Goal: Task Accomplishment & Management: Manage account settings

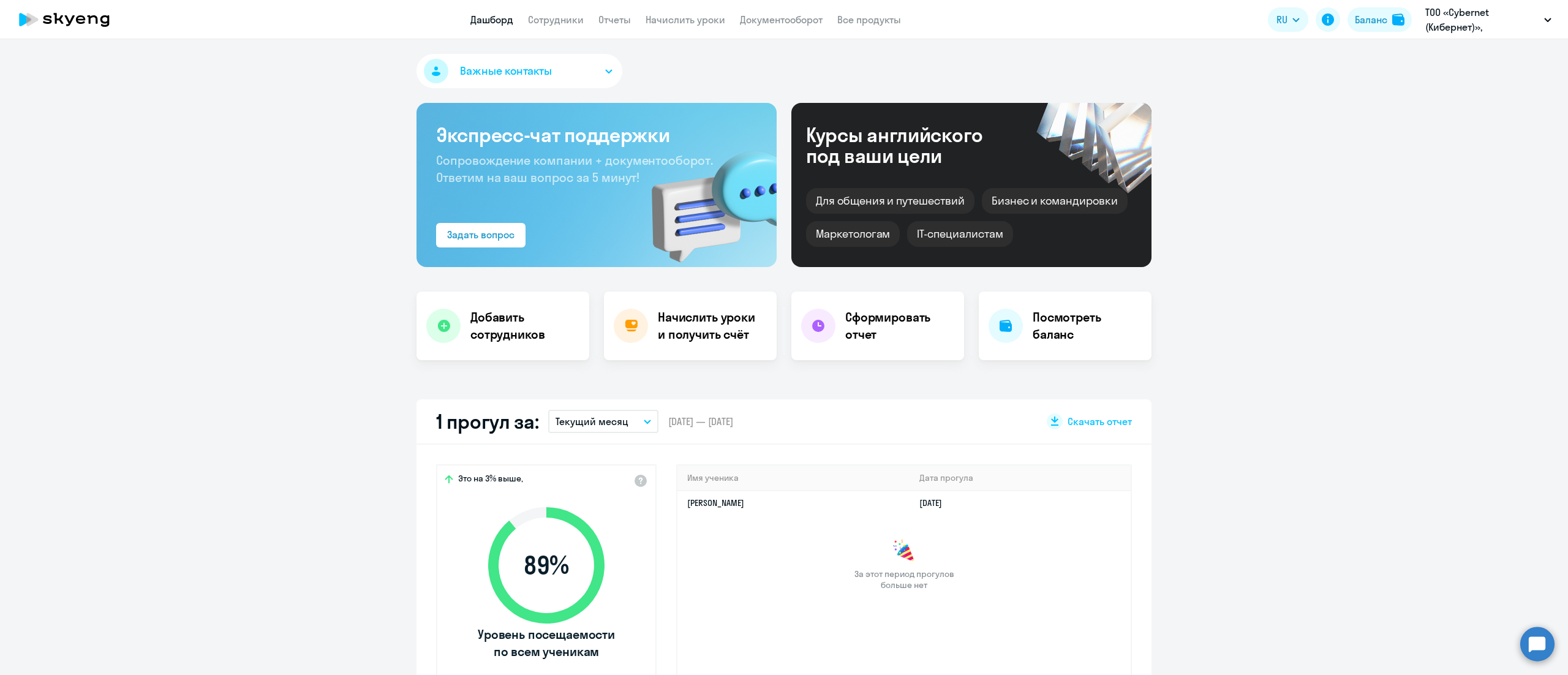
drag, startPoint x: 546, startPoint y: 24, endPoint x: 550, endPoint y: 36, distance: 12.6
click at [546, 24] on link "Сотрудники" at bounding box center [556, 20] width 56 height 12
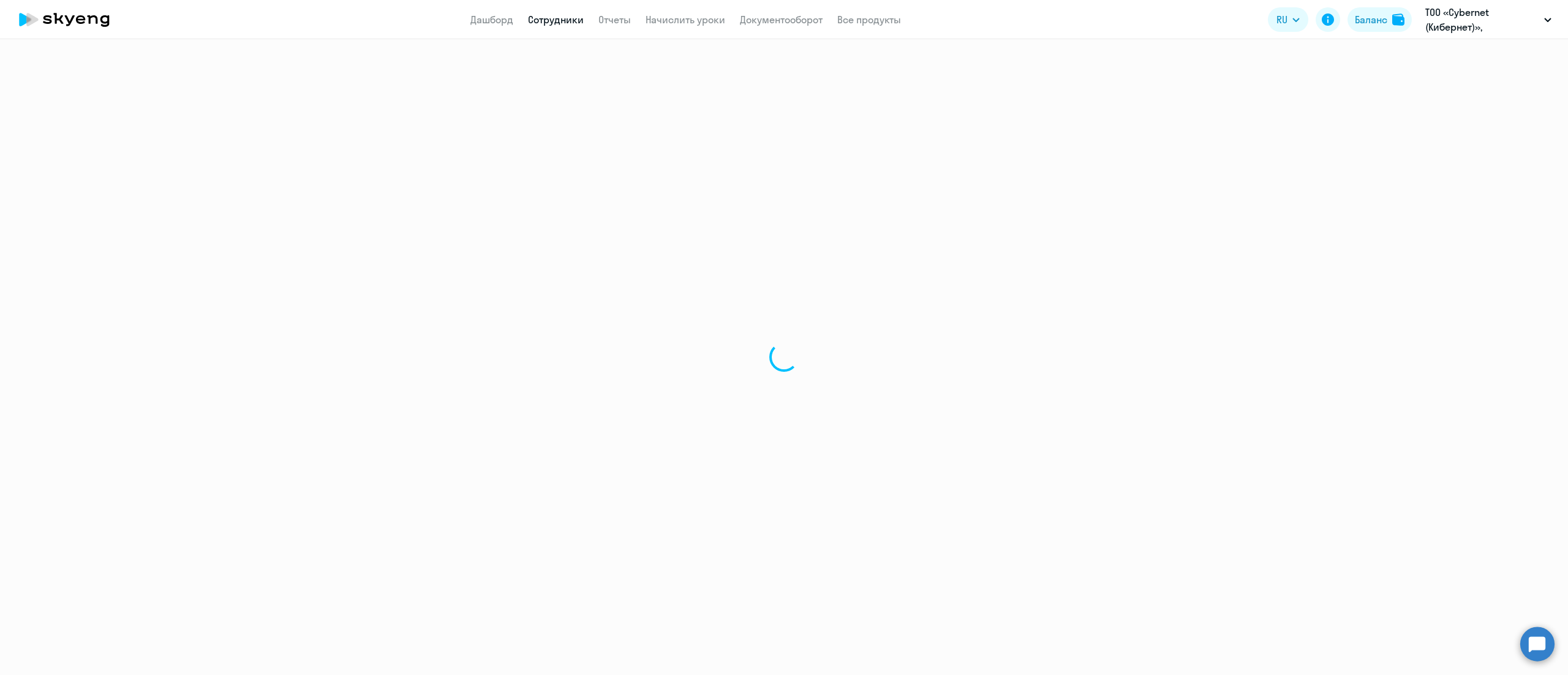
select select "30"
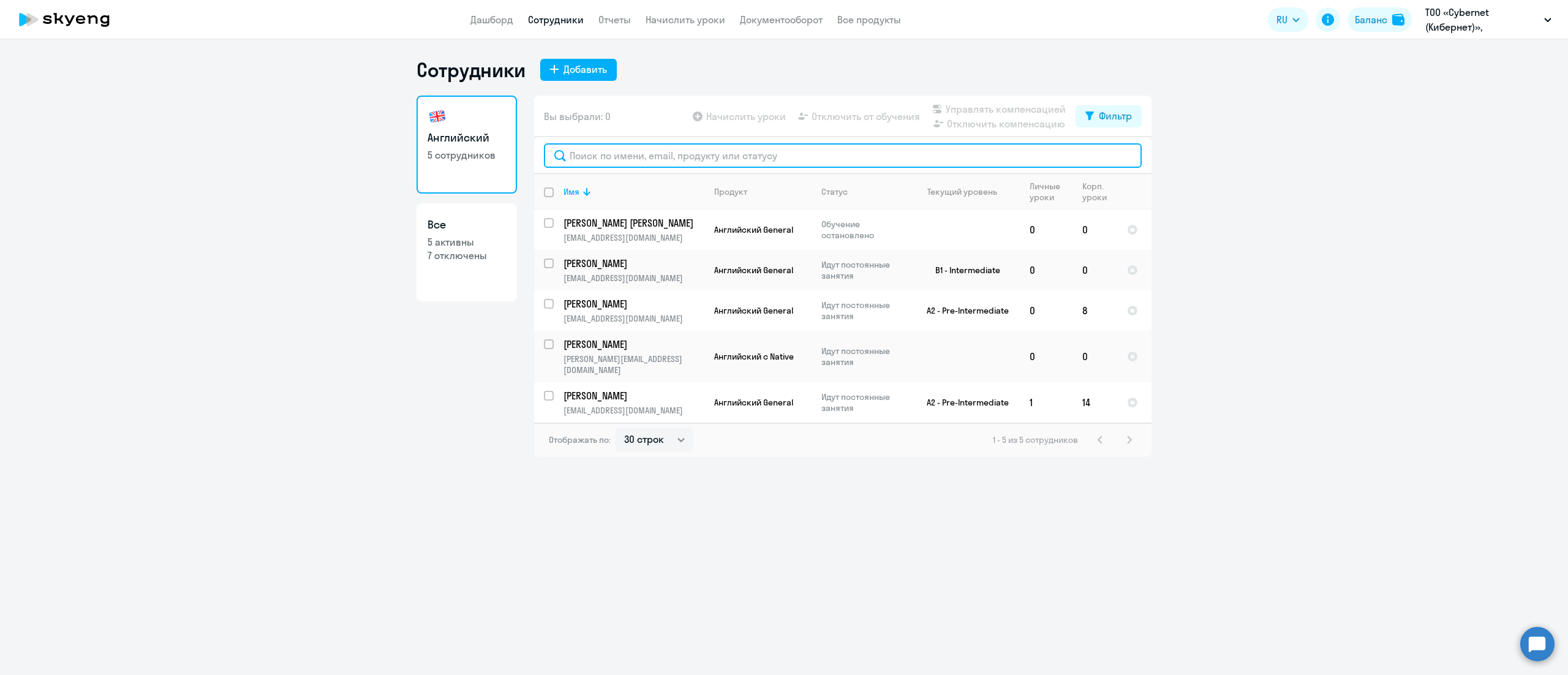
click at [594, 161] on input "text" at bounding box center [843, 156] width 598 height 25
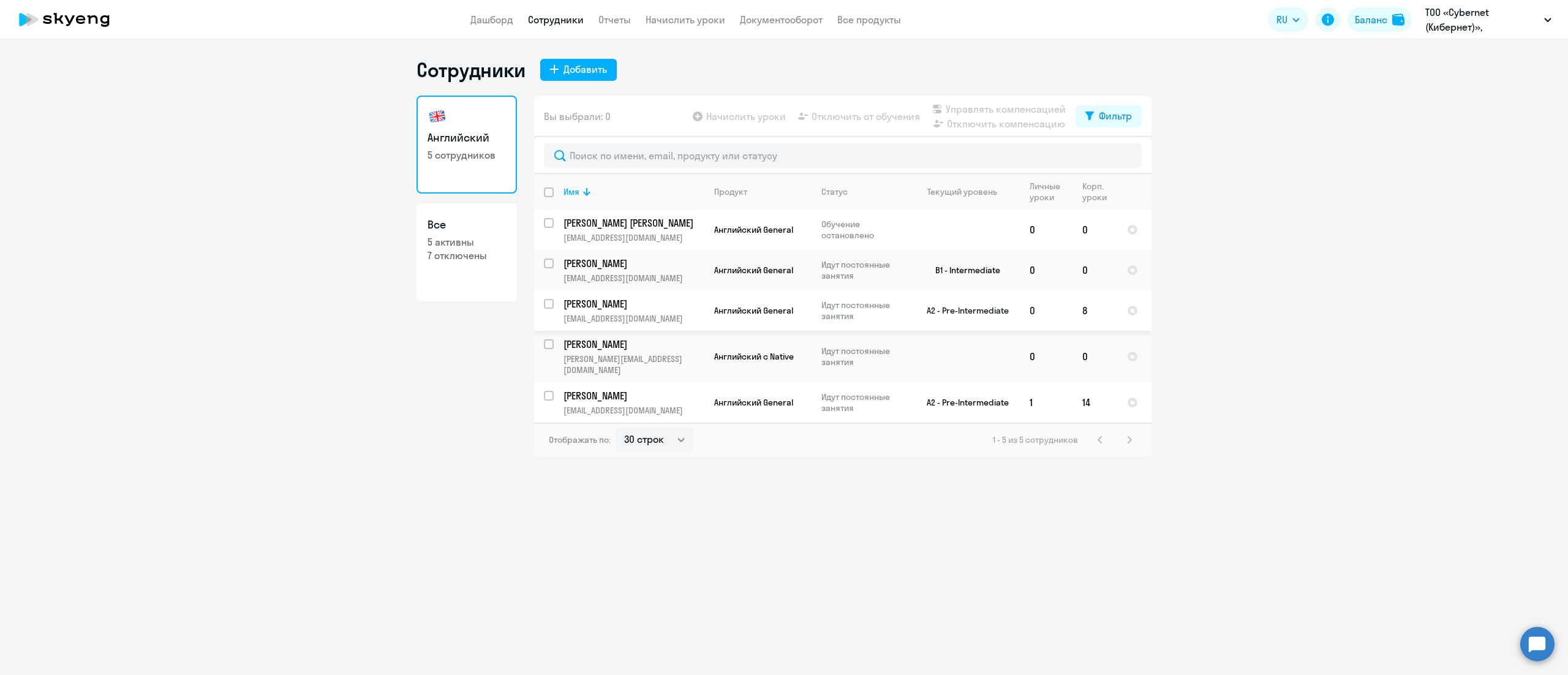
click at [548, 304] on input "select row 39119003" at bounding box center [556, 311] width 25 height 25
checkbox input "true"
click at [859, 120] on span "Отключить от обучения" at bounding box center [865, 117] width 108 height 15
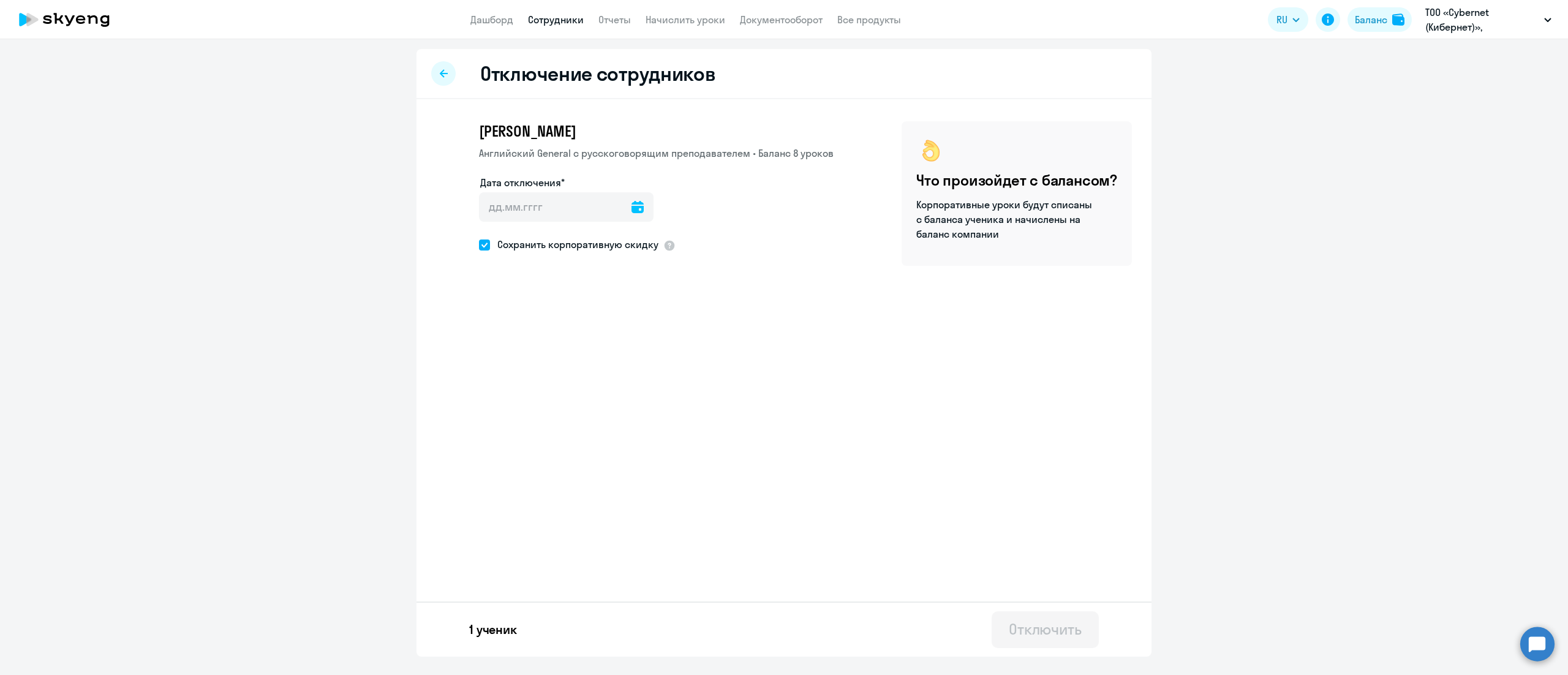
click at [631, 207] on icon at bounding box center [637, 207] width 12 height 12
click at [571, 364] on span "18" at bounding box center [570, 371] width 22 height 22
type input "[DATE]"
click at [1034, 619] on button "Отключить" at bounding box center [1045, 630] width 107 height 37
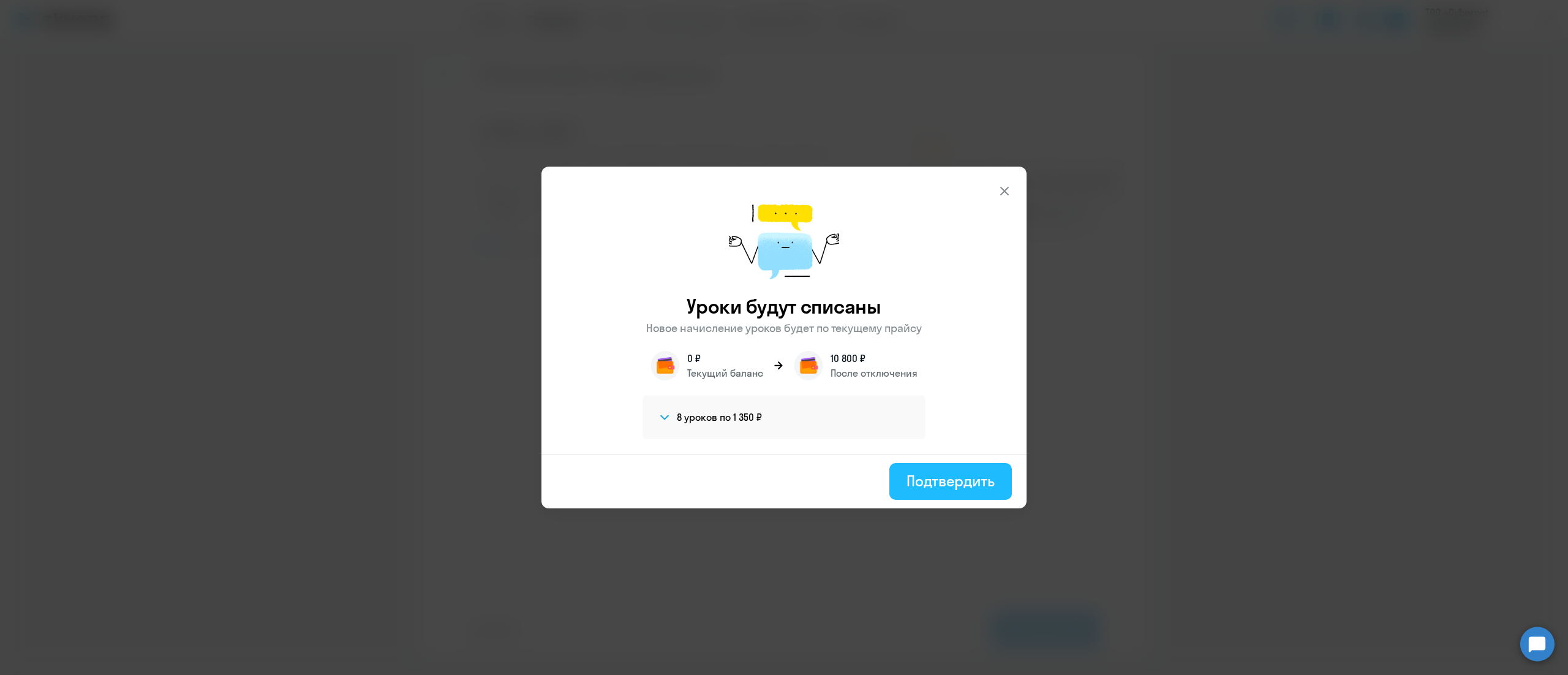
click at [947, 480] on div "Подтвердить" at bounding box center [950, 481] width 88 height 20
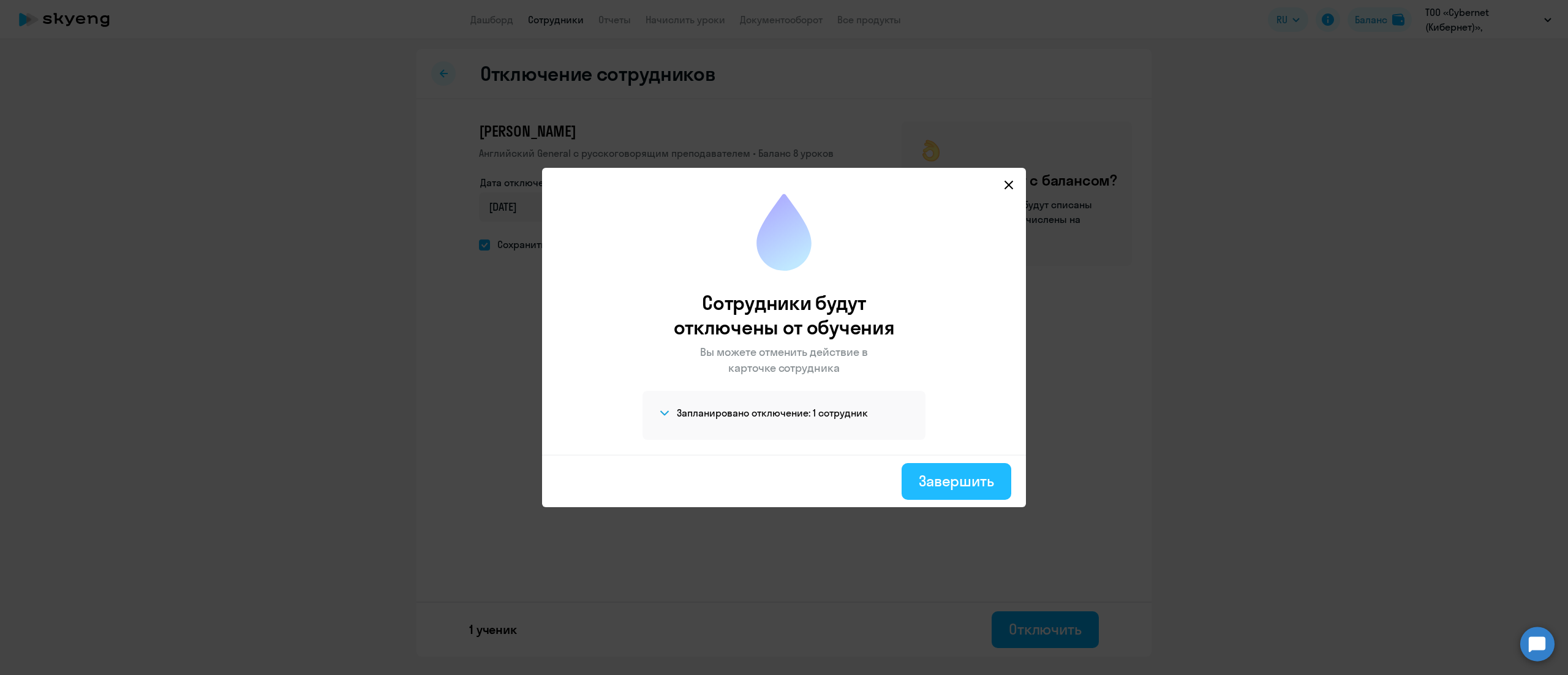
click at [933, 480] on div "Завершить" at bounding box center [957, 481] width 76 height 20
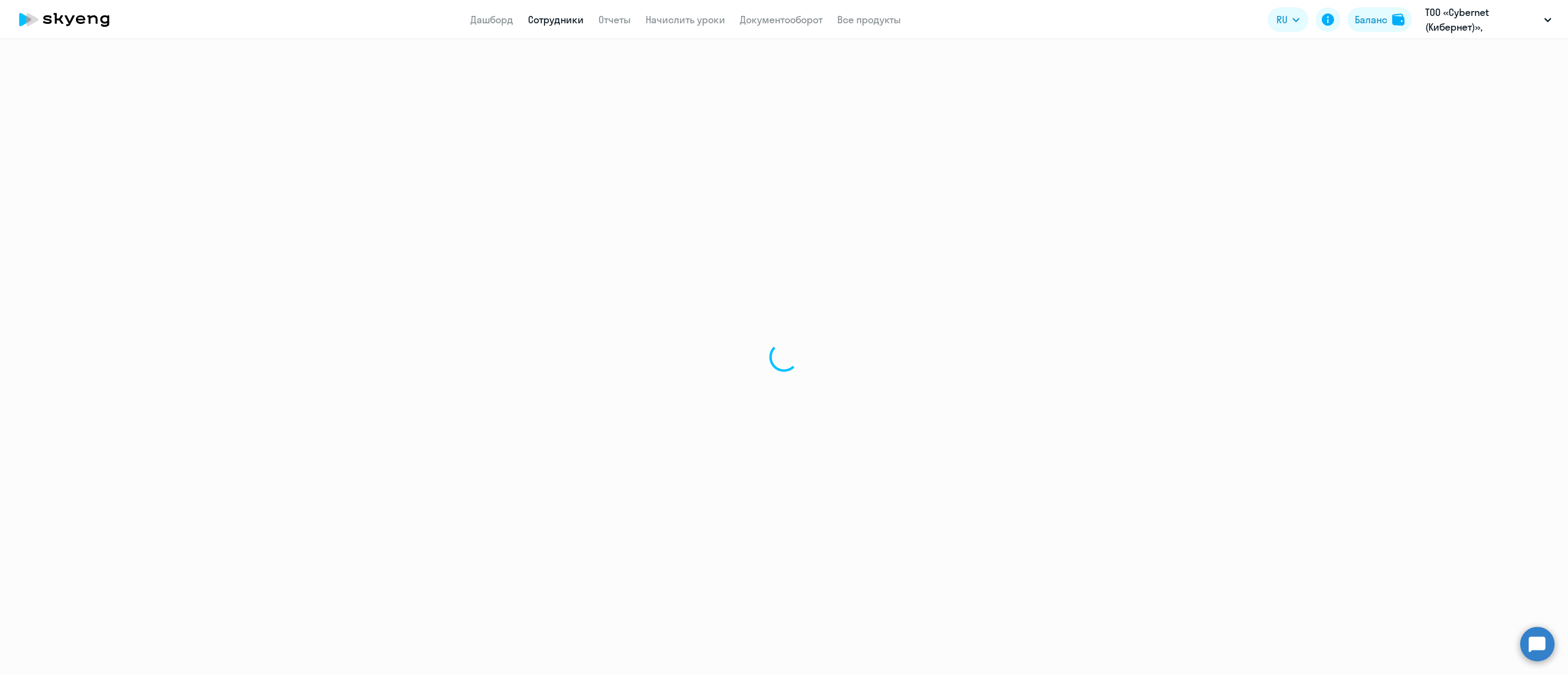
select select "30"
